Goal: Transaction & Acquisition: Book appointment/travel/reservation

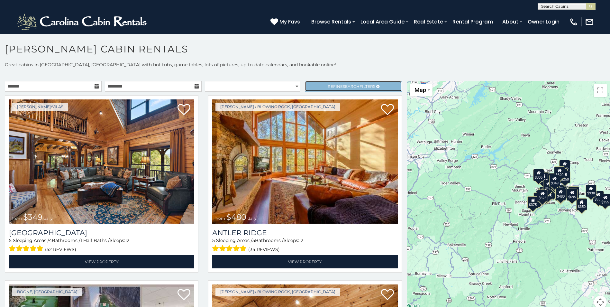
click at [328, 86] on span "Refine Search Filters" at bounding box center [352, 86] width 48 height 5
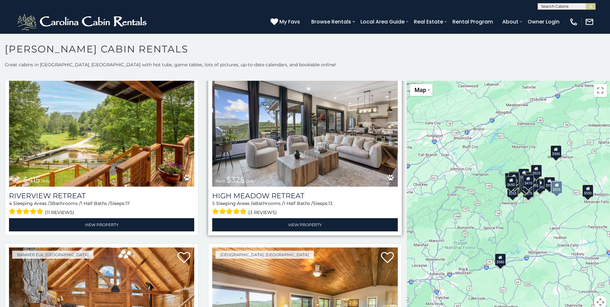
scroll to position [2187, 0]
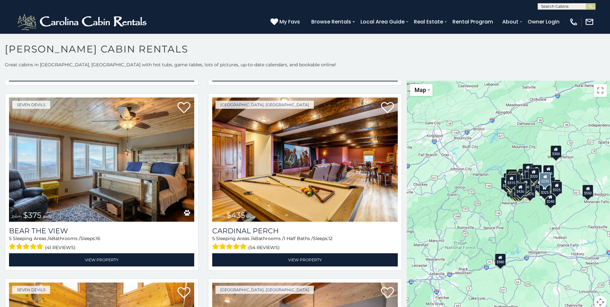
scroll to position [3410, 0]
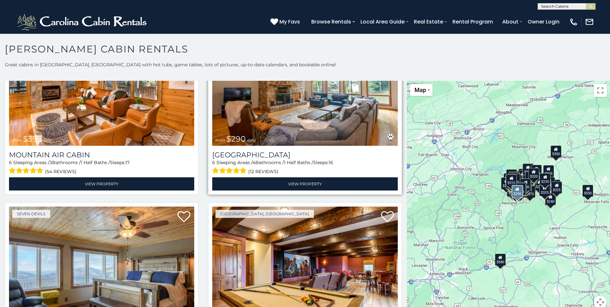
drag, startPoint x: 269, startPoint y: 205, endPoint x: 306, endPoint y: 121, distance: 91.4
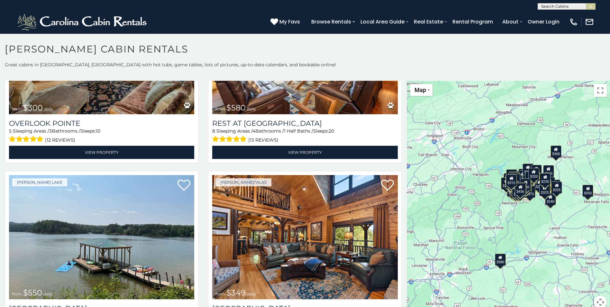
scroll to position [0, 0]
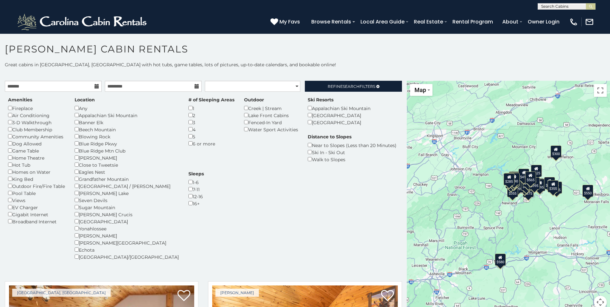
click at [95, 86] on icon at bounding box center [97, 86] width 5 height 5
click at [53, 89] on input "text" at bounding box center [53, 86] width 97 height 11
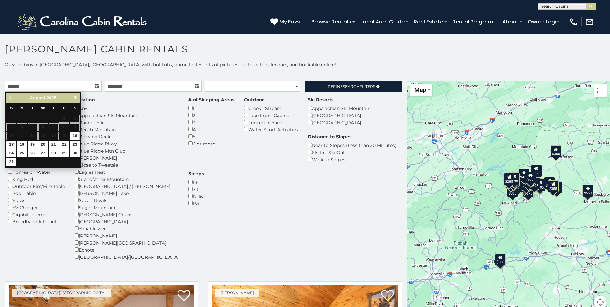
click at [77, 97] on span "Next" at bounding box center [75, 97] width 5 height 5
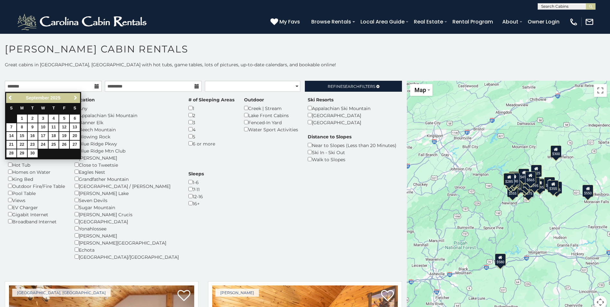
click at [77, 97] on span "Next" at bounding box center [75, 97] width 5 height 5
click at [56, 137] on link "16" at bounding box center [54, 136] width 10 height 8
type input "**********"
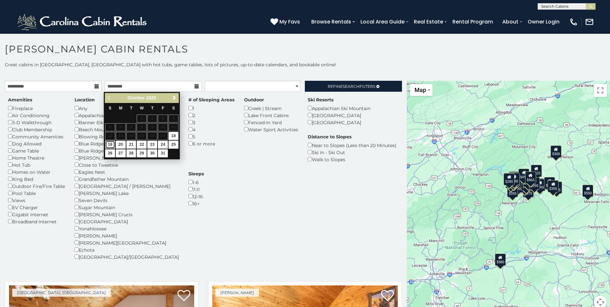
click at [110, 145] on link "19" at bounding box center [110, 145] width 10 height 8
type input "**********"
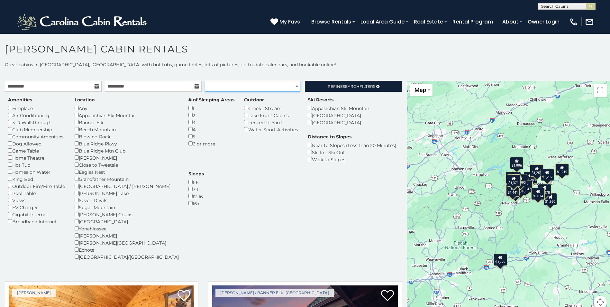
click at [290, 85] on select "**********" at bounding box center [253, 86] width 96 height 11
click at [203, 216] on div "Amenities Fireplace Air Conditioning 3-D Walkthrough Club Membership Community …" at bounding box center [203, 181] width 400 height 171
click at [291, 87] on select "**********" at bounding box center [253, 86] width 96 height 11
click at [205, 81] on select "**********" at bounding box center [253, 86] width 96 height 11
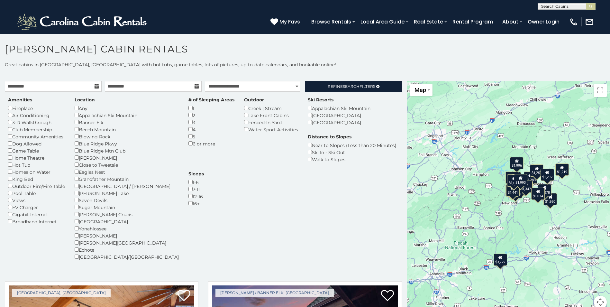
click at [238, 210] on div "Amenities Fireplace Air Conditioning 3-D Walkthrough Club Membership Community …" at bounding box center [203, 181] width 400 height 171
click at [344, 88] on span "Search" at bounding box center [351, 86] width 17 height 5
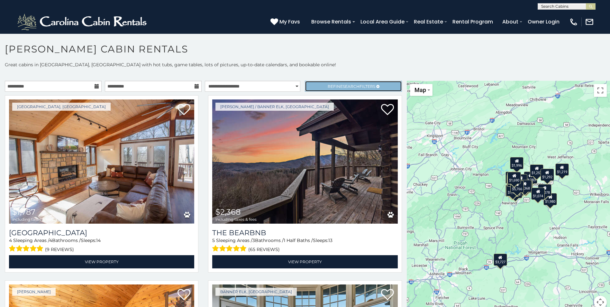
click at [343, 86] on span "Search" at bounding box center [351, 86] width 17 height 5
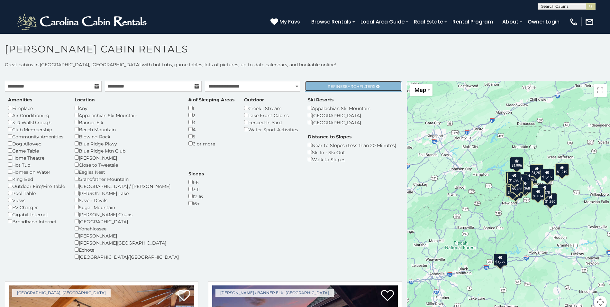
click at [343, 86] on span "Search" at bounding box center [351, 86] width 17 height 5
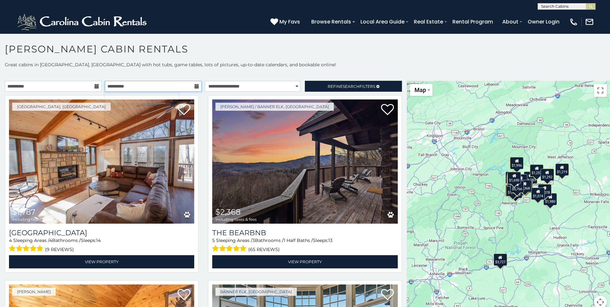
click at [163, 89] on input "**********" at bounding box center [153, 86] width 97 height 11
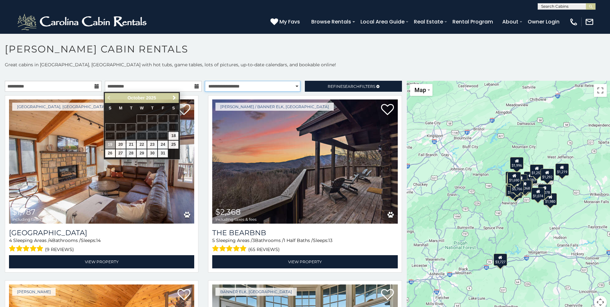
click at [249, 85] on select "**********" at bounding box center [253, 86] width 96 height 11
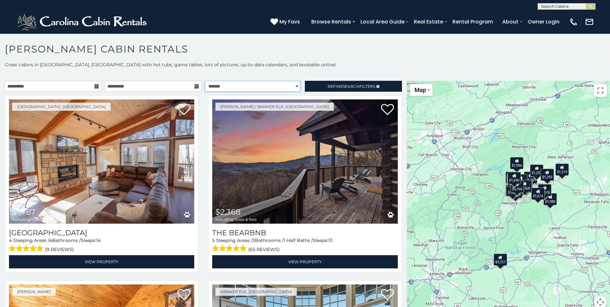
click at [205, 81] on select "**********" at bounding box center [253, 86] width 96 height 11
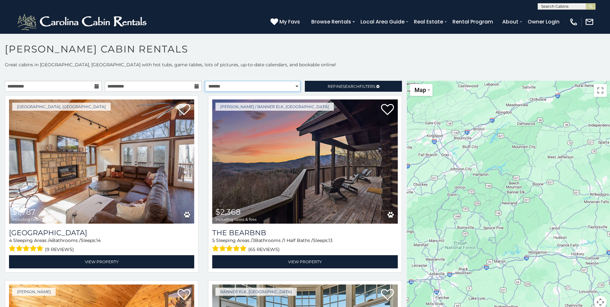
click at [234, 87] on select "**********" at bounding box center [253, 86] width 96 height 11
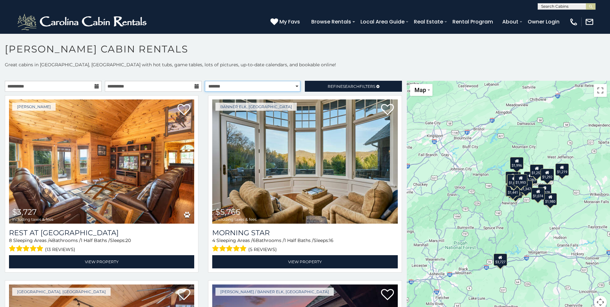
select select "*********"
click at [205, 81] on select "**********" at bounding box center [253, 86] width 96 height 11
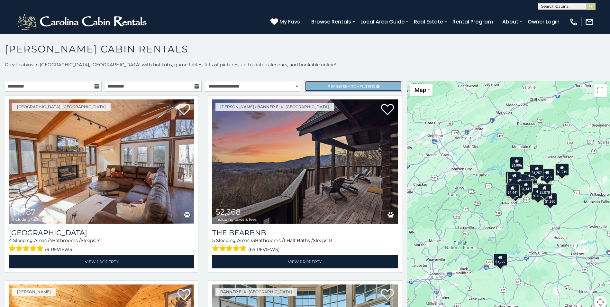
click at [360, 88] on span "Refine Search Filters" at bounding box center [352, 86] width 48 height 5
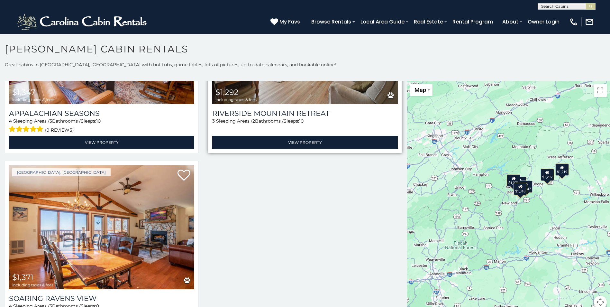
scroll to position [698, 0]
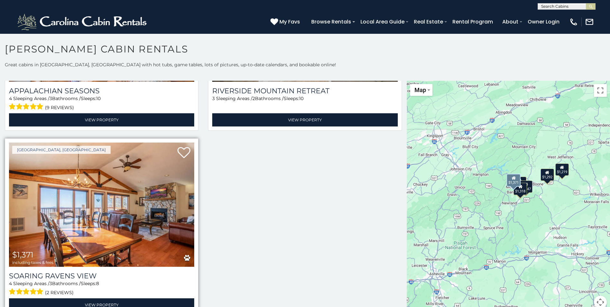
click at [82, 210] on img at bounding box center [101, 204] width 185 height 124
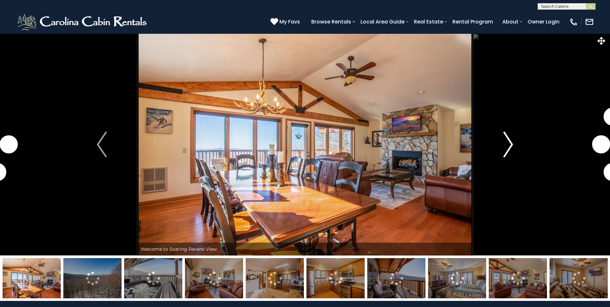
click at [510, 145] on img "Next" at bounding box center [508, 145] width 10 height 26
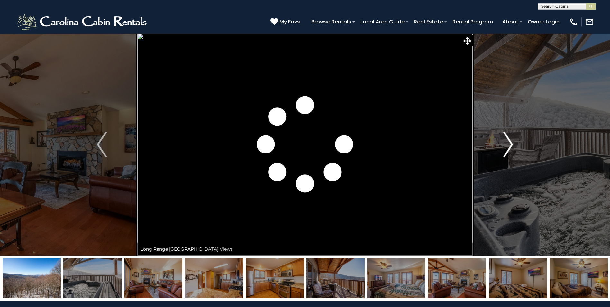
click at [510, 145] on img "Next" at bounding box center [508, 145] width 10 height 26
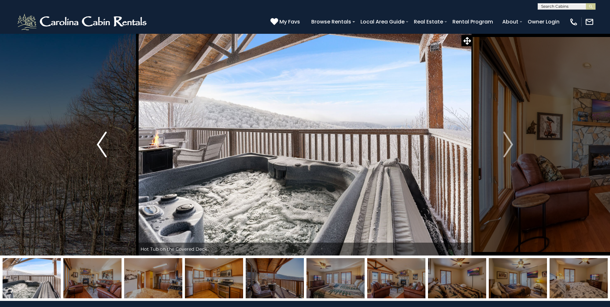
click at [99, 144] on img "Previous" at bounding box center [102, 145] width 10 height 26
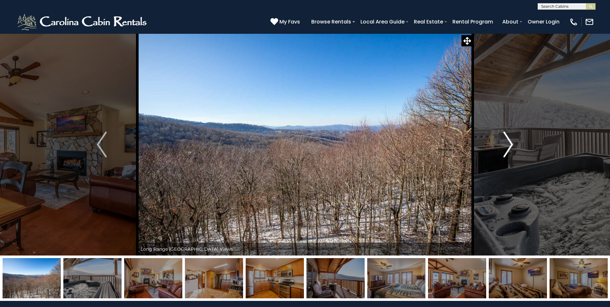
click at [508, 142] on img "Next" at bounding box center [508, 145] width 10 height 26
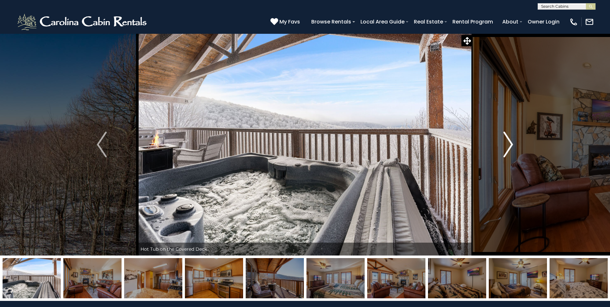
click at [508, 142] on img "Next" at bounding box center [508, 145] width 10 height 26
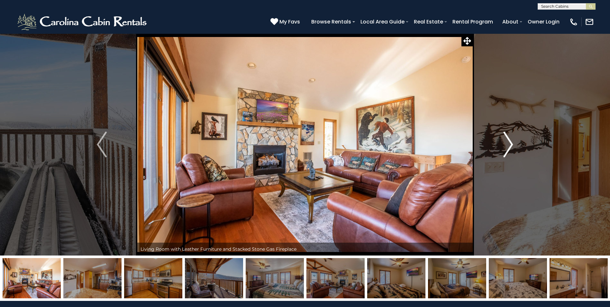
click at [508, 142] on img "Next" at bounding box center [508, 145] width 10 height 26
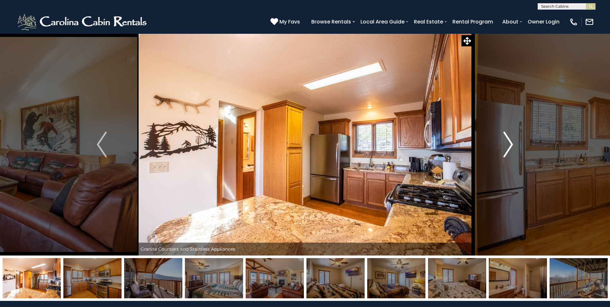
click at [508, 142] on img "Next" at bounding box center [508, 145] width 10 height 26
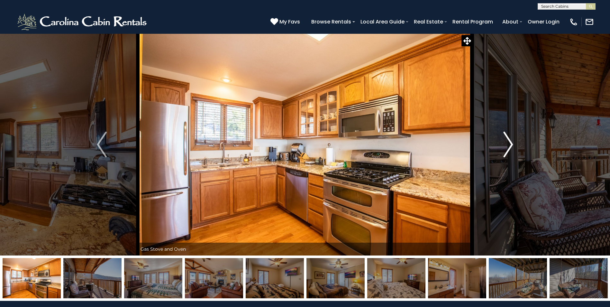
click at [508, 142] on img "Next" at bounding box center [508, 145] width 10 height 26
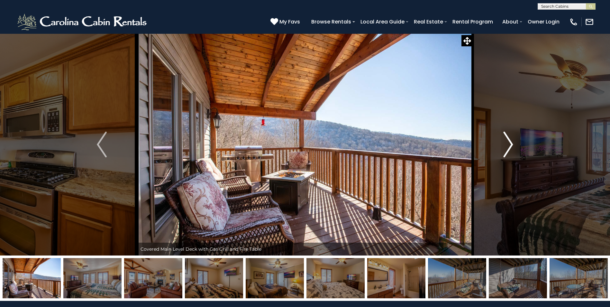
click at [508, 142] on img "Next" at bounding box center [508, 145] width 10 height 26
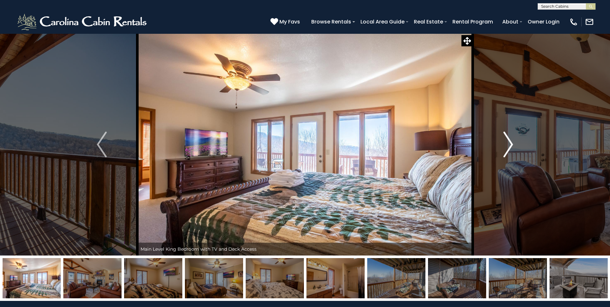
click at [510, 143] on img "Next" at bounding box center [508, 145] width 10 height 26
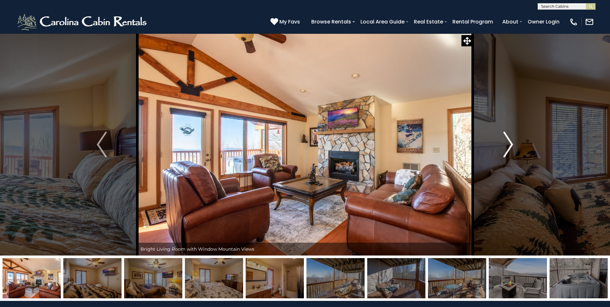
click at [510, 143] on img "Next" at bounding box center [508, 145] width 10 height 26
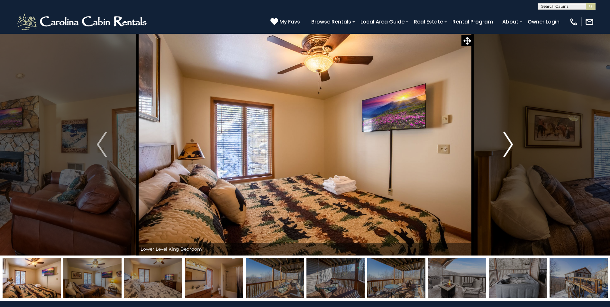
click at [510, 143] on img "Next" at bounding box center [508, 145] width 10 height 26
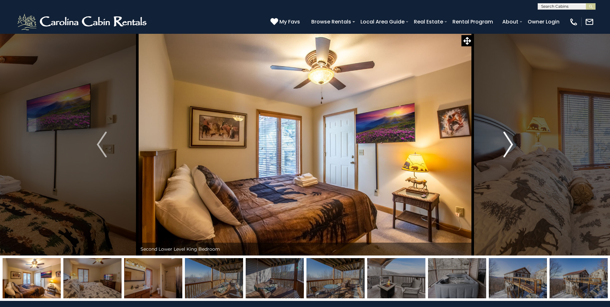
click at [511, 145] on img "Next" at bounding box center [508, 145] width 10 height 26
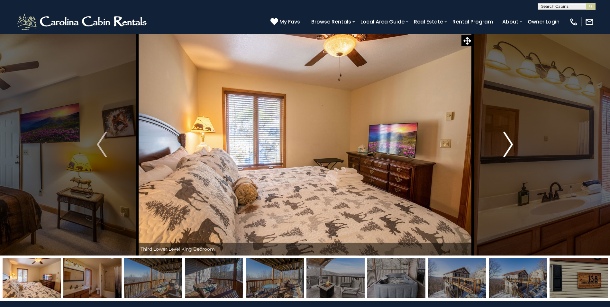
click at [511, 145] on img "Next" at bounding box center [508, 145] width 10 height 26
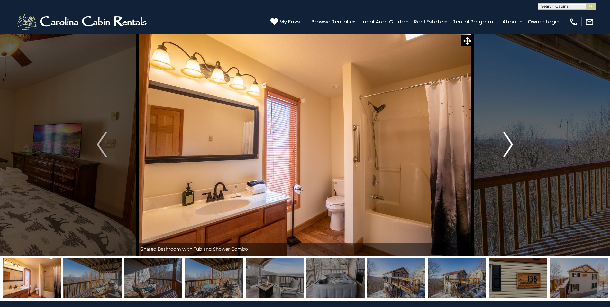
click at [511, 145] on img "Next" at bounding box center [508, 145] width 10 height 26
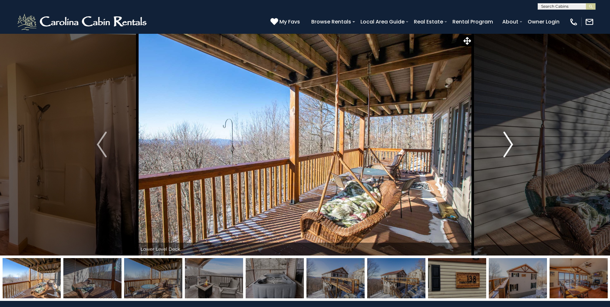
click at [511, 145] on img "Next" at bounding box center [508, 145] width 10 height 26
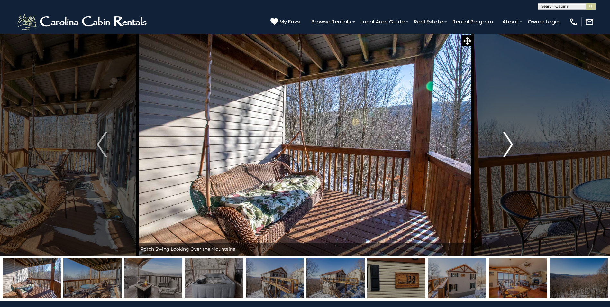
click at [511, 145] on img "Next" at bounding box center [508, 145] width 10 height 26
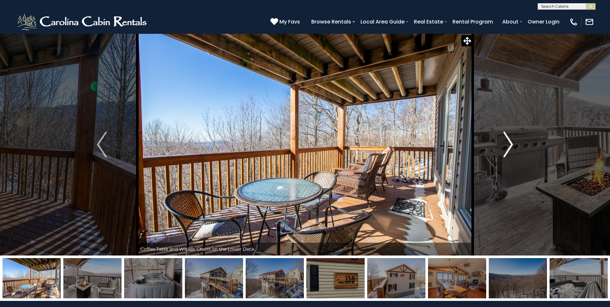
click at [511, 145] on img "Next" at bounding box center [508, 145] width 10 height 26
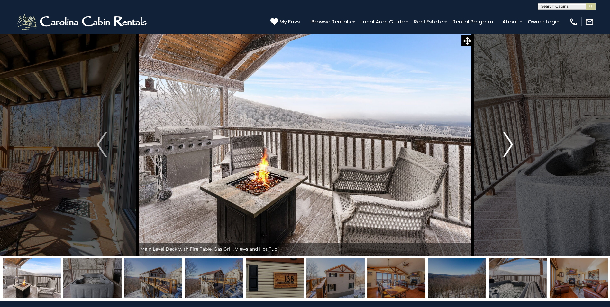
click at [511, 145] on img "Next" at bounding box center [508, 145] width 10 height 26
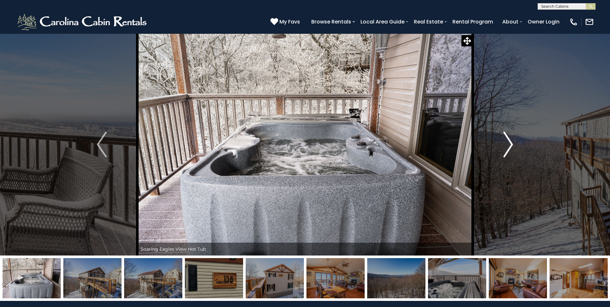
click at [511, 145] on img "Next" at bounding box center [508, 145] width 10 height 26
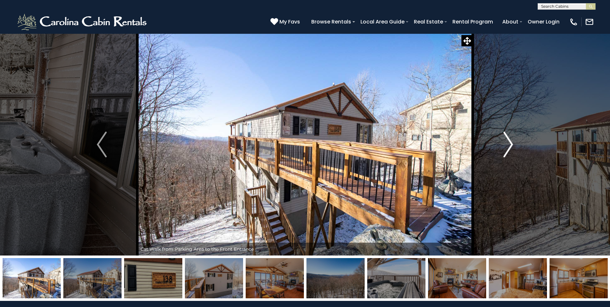
click at [511, 145] on img "Next" at bounding box center [508, 145] width 10 height 26
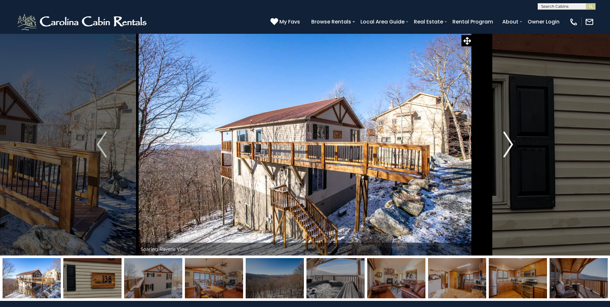
click at [511, 145] on img "Next" at bounding box center [508, 145] width 10 height 26
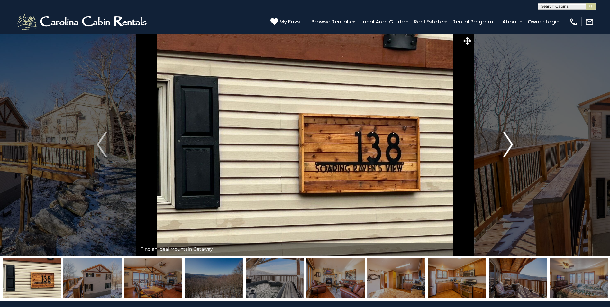
click at [511, 145] on img "Next" at bounding box center [508, 145] width 10 height 26
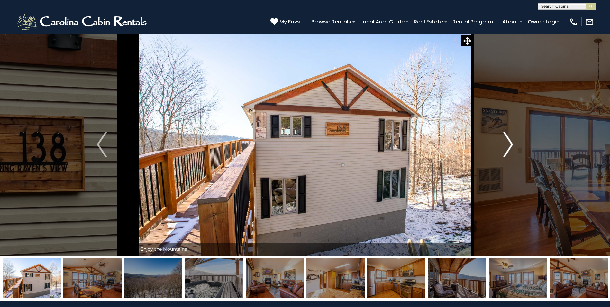
click at [511, 145] on img "Next" at bounding box center [508, 145] width 10 height 26
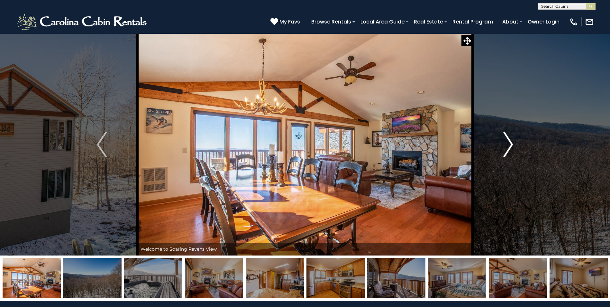
click at [511, 145] on img "Next" at bounding box center [508, 145] width 10 height 26
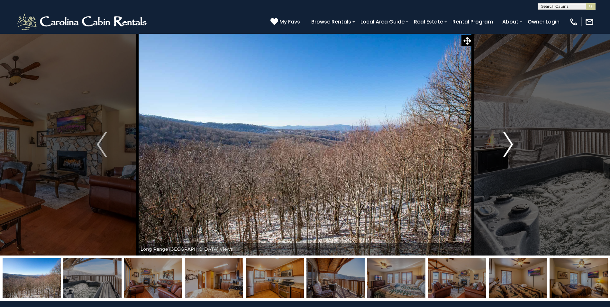
click at [511, 145] on img "Next" at bounding box center [508, 145] width 10 height 26
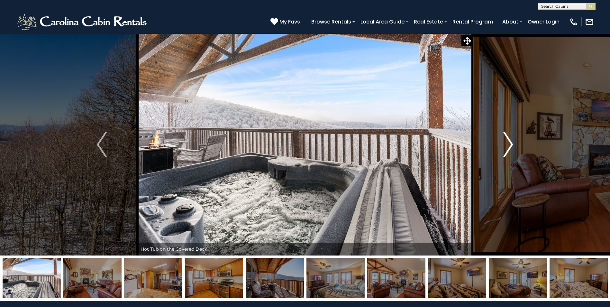
click at [511, 145] on img "Next" at bounding box center [508, 145] width 10 height 26
